Goal: Information Seeking & Learning: Learn about a topic

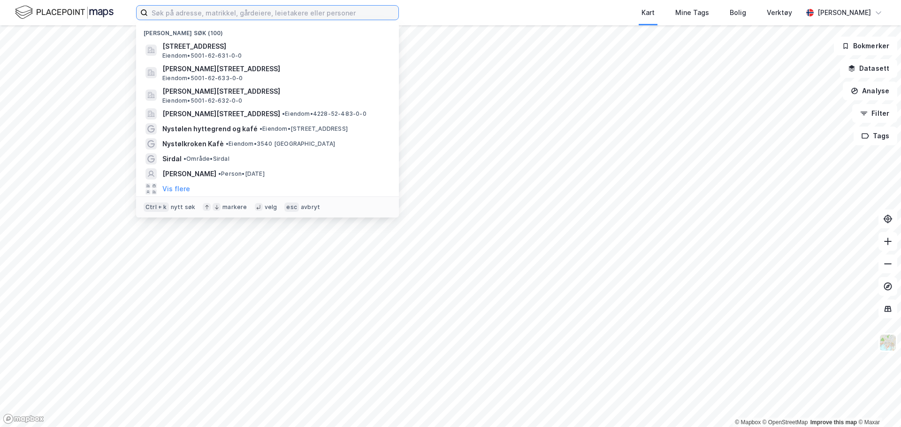
click at [170, 19] on input at bounding box center [273, 13] width 250 height 14
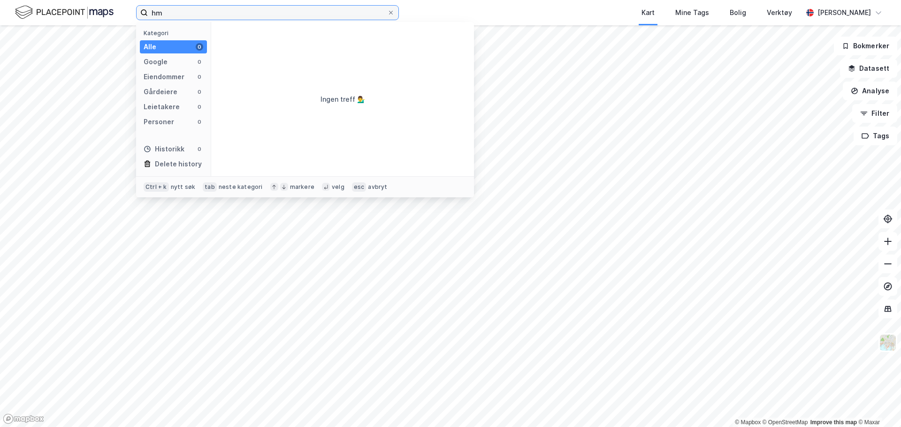
type input "h"
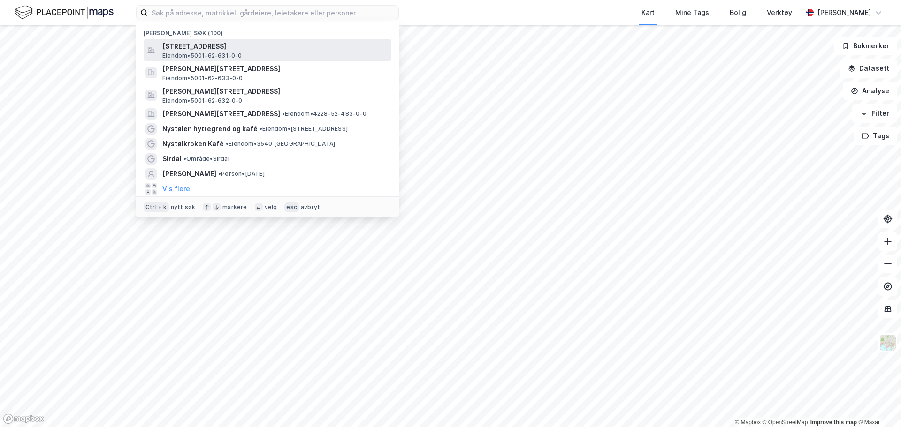
click at [240, 45] on span "[STREET_ADDRESS]" at bounding box center [274, 46] width 225 height 11
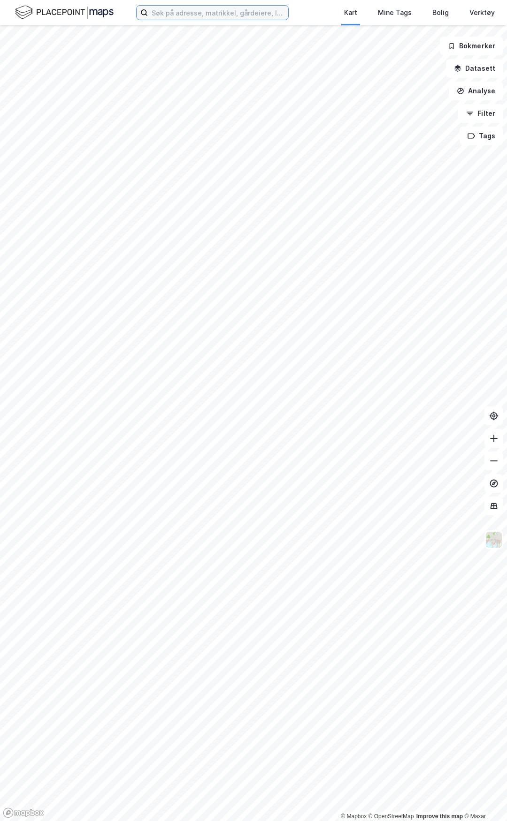
click at [167, 15] on input at bounding box center [218, 13] width 140 height 14
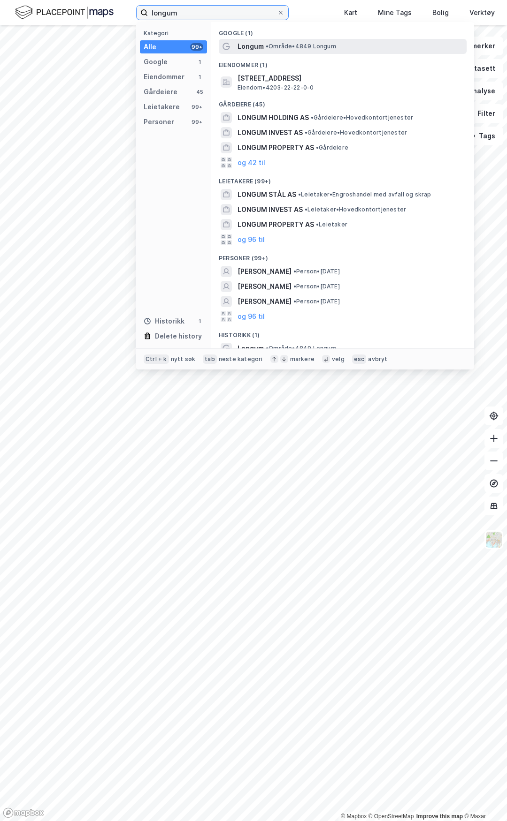
type input "longum"
click at [261, 45] on span "Longum" at bounding box center [250, 46] width 26 height 11
